Goal: Find specific page/section: Find specific page/section

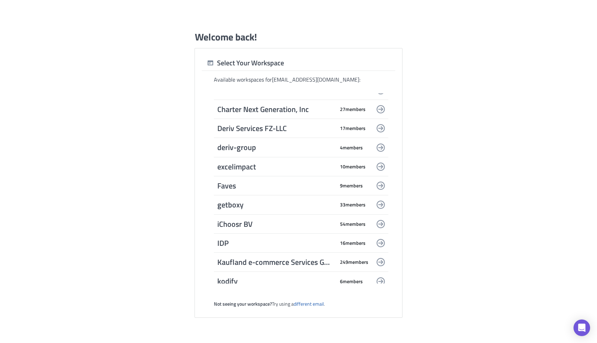
scroll to position [644, 0]
click at [271, 163] on span "excelimpact" at bounding box center [275, 166] width 117 height 10
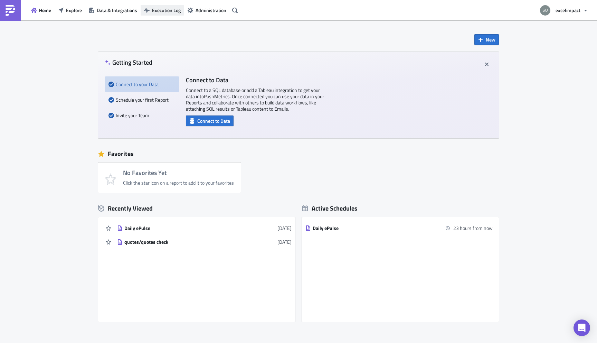
click at [166, 10] on span "Execution Log" at bounding box center [166, 10] width 29 height 7
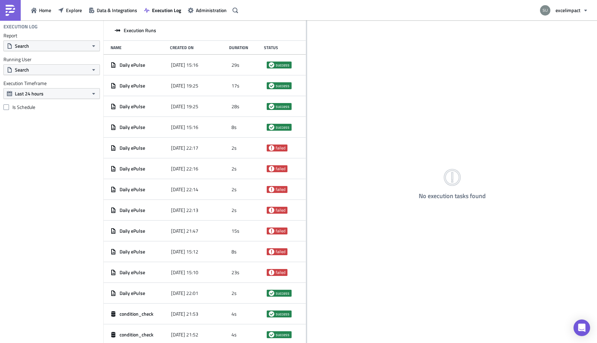
drag, startPoint x: 202, startPoint y: 129, endPoint x: 323, endPoint y: 156, distance: 123.9
click at [307, 154] on div at bounding box center [306, 181] width 1 height 323
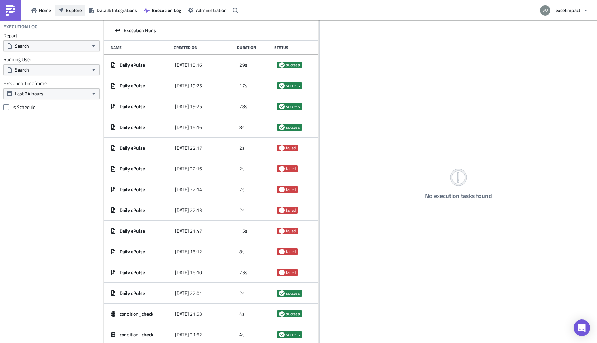
click at [73, 12] on span "Explore" at bounding box center [74, 10] width 16 height 7
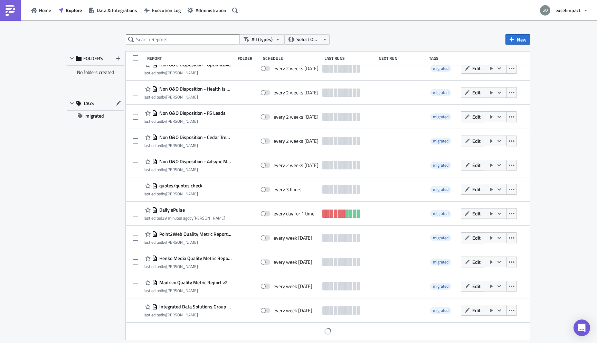
scroll to position [107, 0]
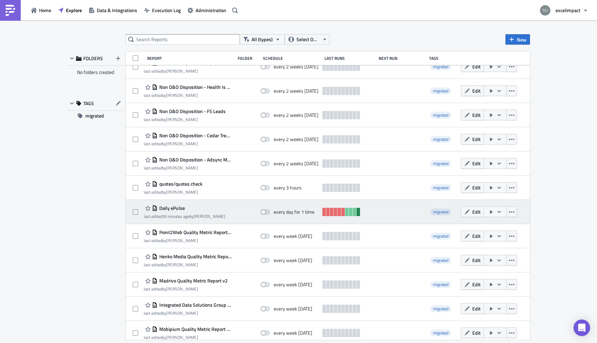
click at [358, 214] on link at bounding box center [357, 212] width 3 height 8
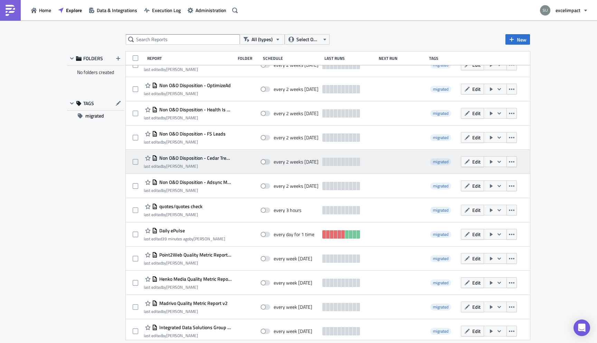
scroll to position [76, 0]
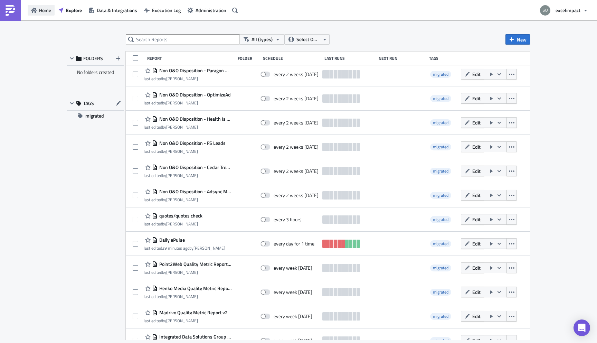
click at [44, 10] on span "Home" at bounding box center [45, 10] width 12 height 7
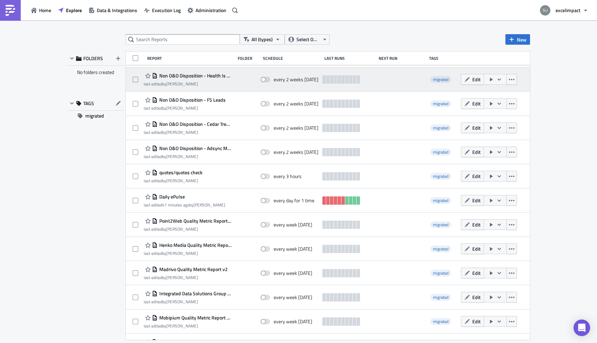
scroll to position [124, 0]
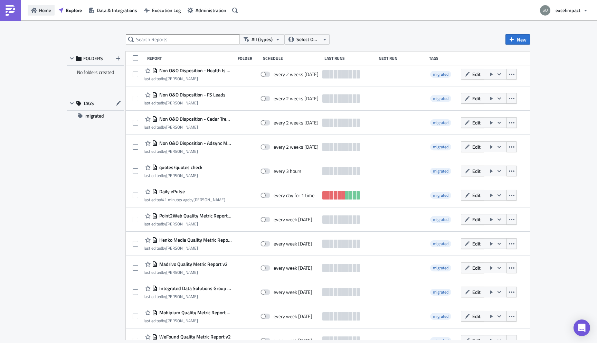
click at [37, 13] on button "Home" at bounding box center [41, 10] width 27 height 11
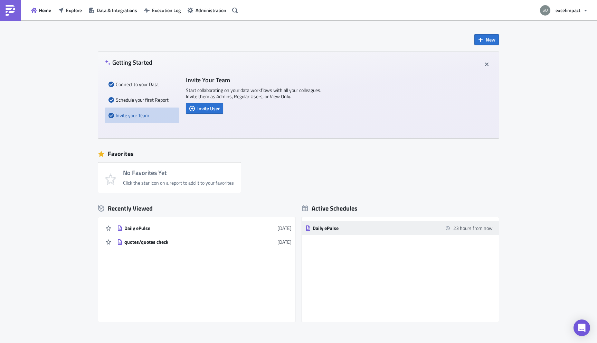
click at [329, 228] on div "Daily ePulse" at bounding box center [372, 228] width 121 height 6
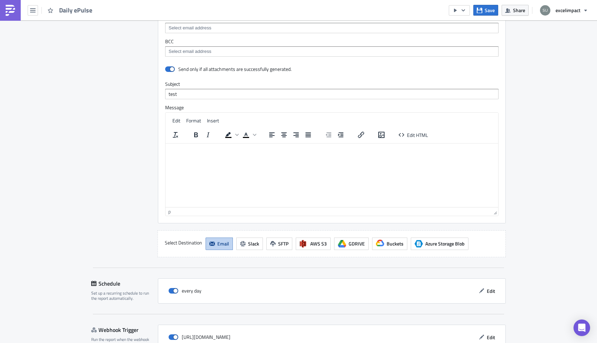
scroll to position [578, 0]
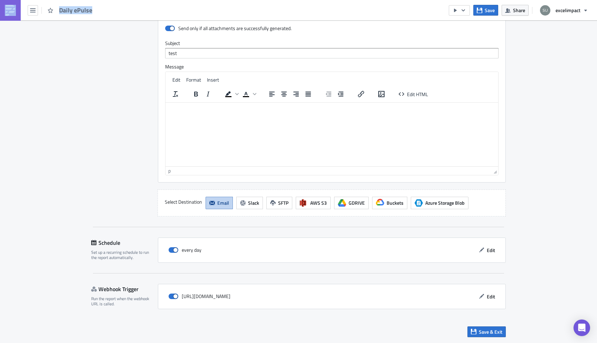
click at [95, 11] on div "Daily ePulse Save Share excelimpact" at bounding box center [298, 10] width 597 height 20
copy div "Daily ePulse"
click at [13, 14] on img at bounding box center [10, 10] width 11 height 11
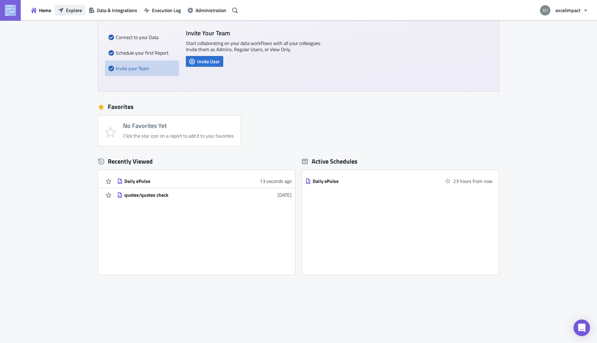
click at [75, 12] on span "Explore" at bounding box center [74, 10] width 16 height 7
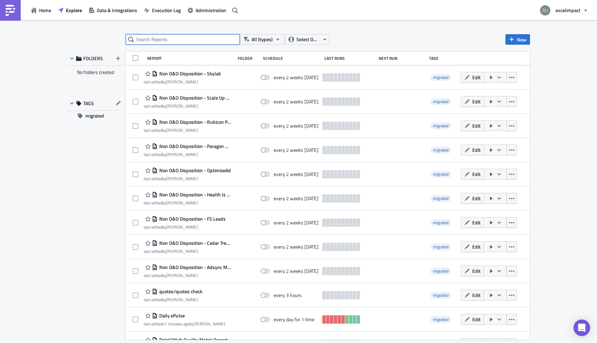
click at [155, 35] on input "text" at bounding box center [183, 39] width 114 height 10
paste input "PushMetrics Daily ePulse"
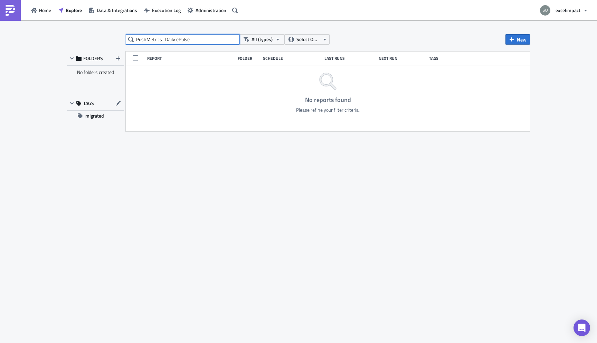
drag, startPoint x: 165, startPoint y: 38, endPoint x: 107, endPoint y: 37, distance: 57.3
click at [111, 38] on div "PushMetrics Daily ePulse All (types) Select Owner New FOLDERS No folders create…" at bounding box center [299, 182] width 470 height 296
type input "Daily ePulse"
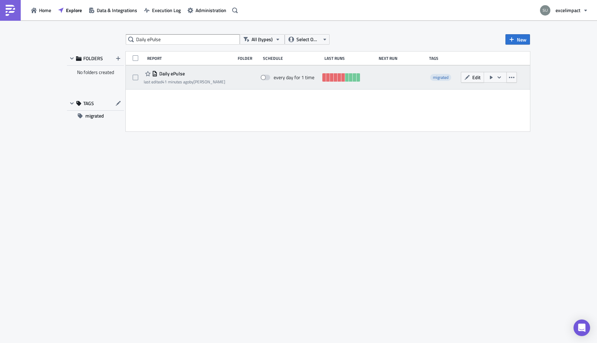
click at [169, 71] on span "Daily ePulse" at bounding box center [170, 73] width 27 height 6
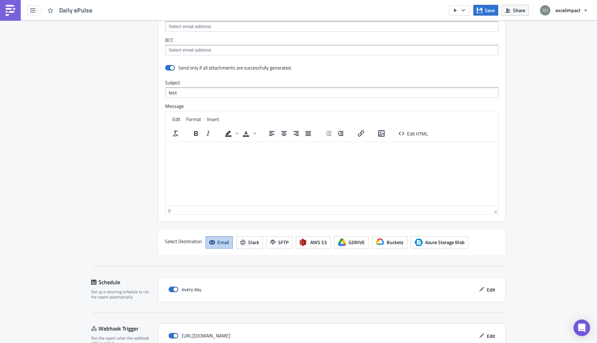
scroll to position [578, 0]
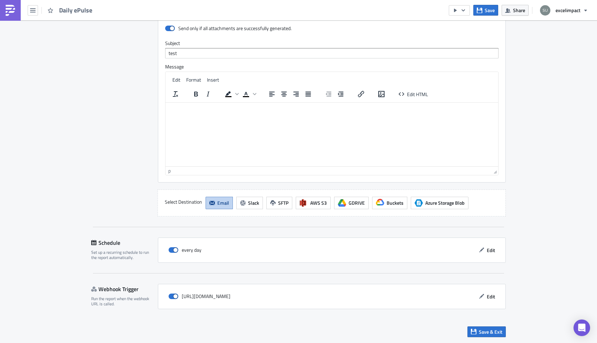
click at [183, 249] on div "every day" at bounding box center [184, 249] width 33 height 10
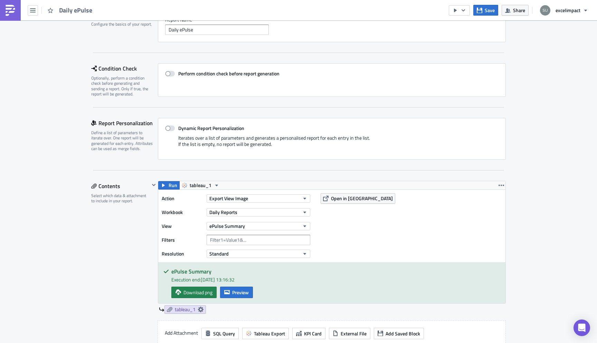
scroll to position [0, 0]
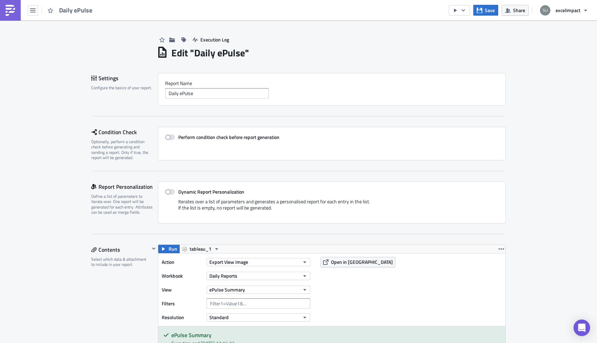
click at [13, 12] on img at bounding box center [10, 10] width 11 height 11
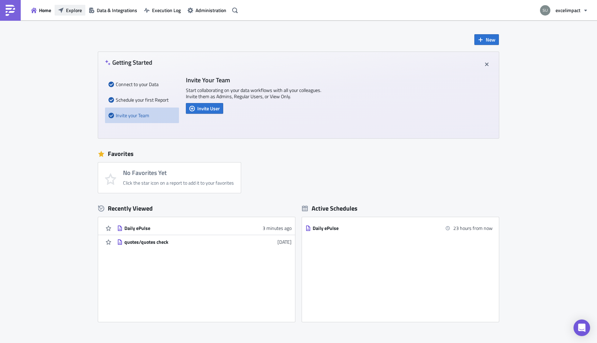
click at [73, 13] on span "Explore" at bounding box center [74, 10] width 16 height 7
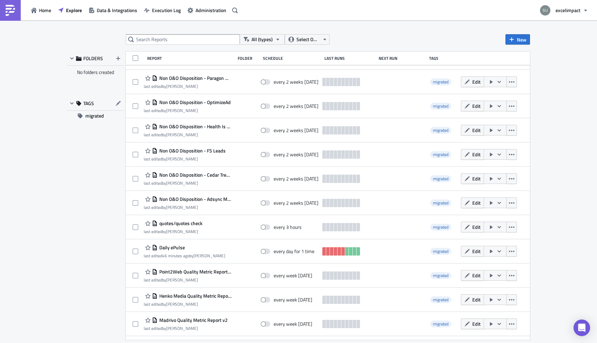
scroll to position [70, 0]
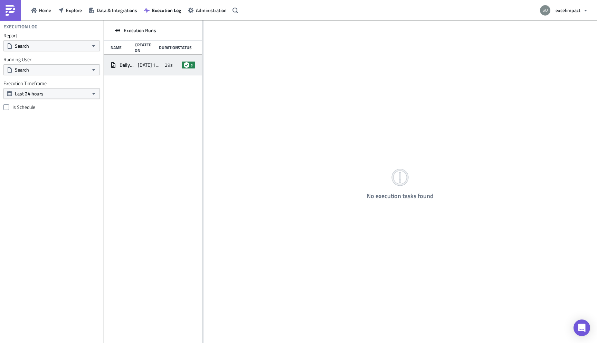
click at [149, 62] on span "[DATE] 15:16" at bounding box center [150, 65] width 24 height 6
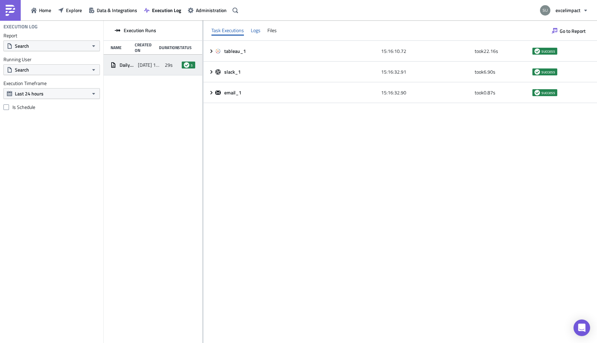
click at [254, 29] on div "Logs" at bounding box center [256, 30] width 10 height 10
